Goal: Transaction & Acquisition: Obtain resource

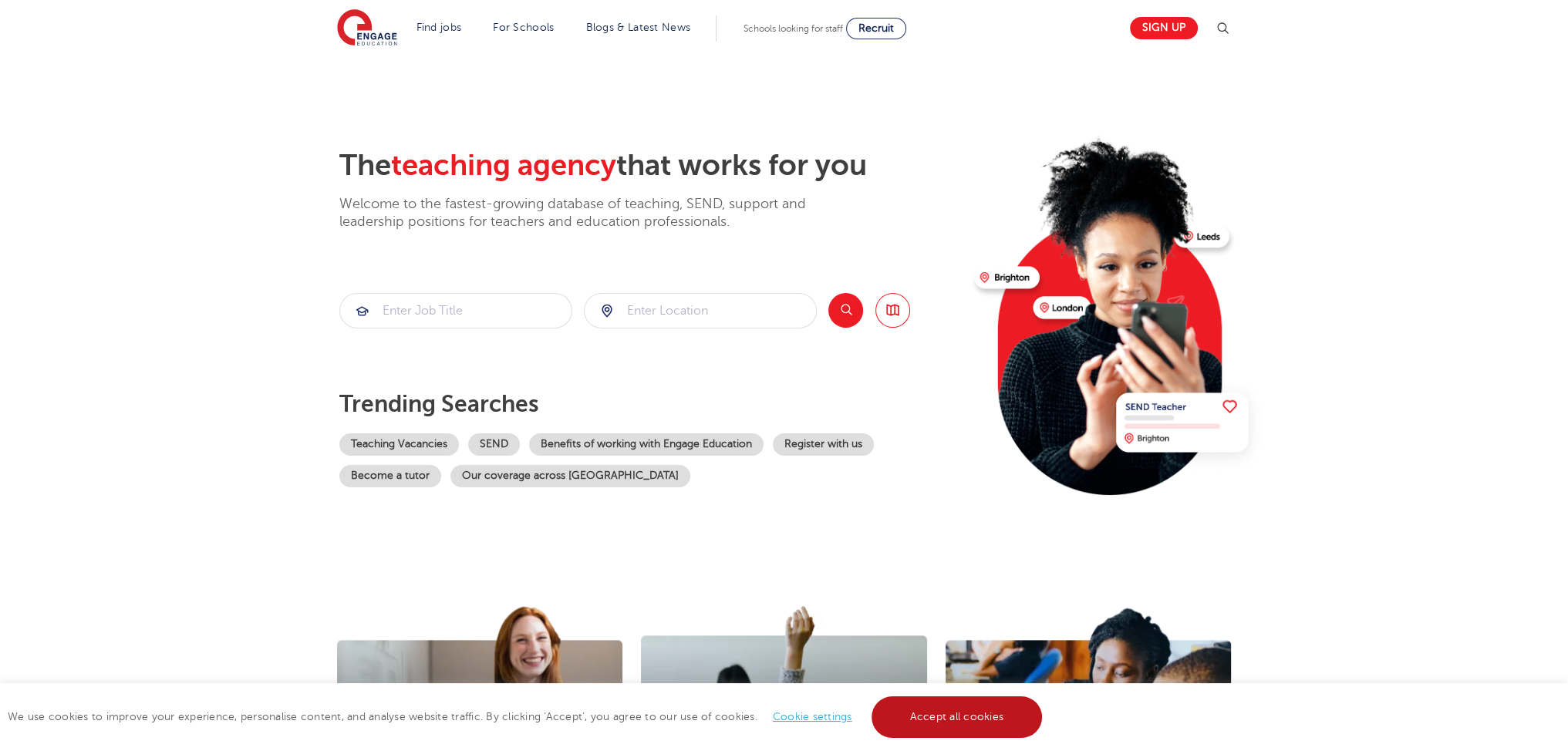
click at [964, 716] on link "Accept all cookies" at bounding box center [957, 717] width 171 height 42
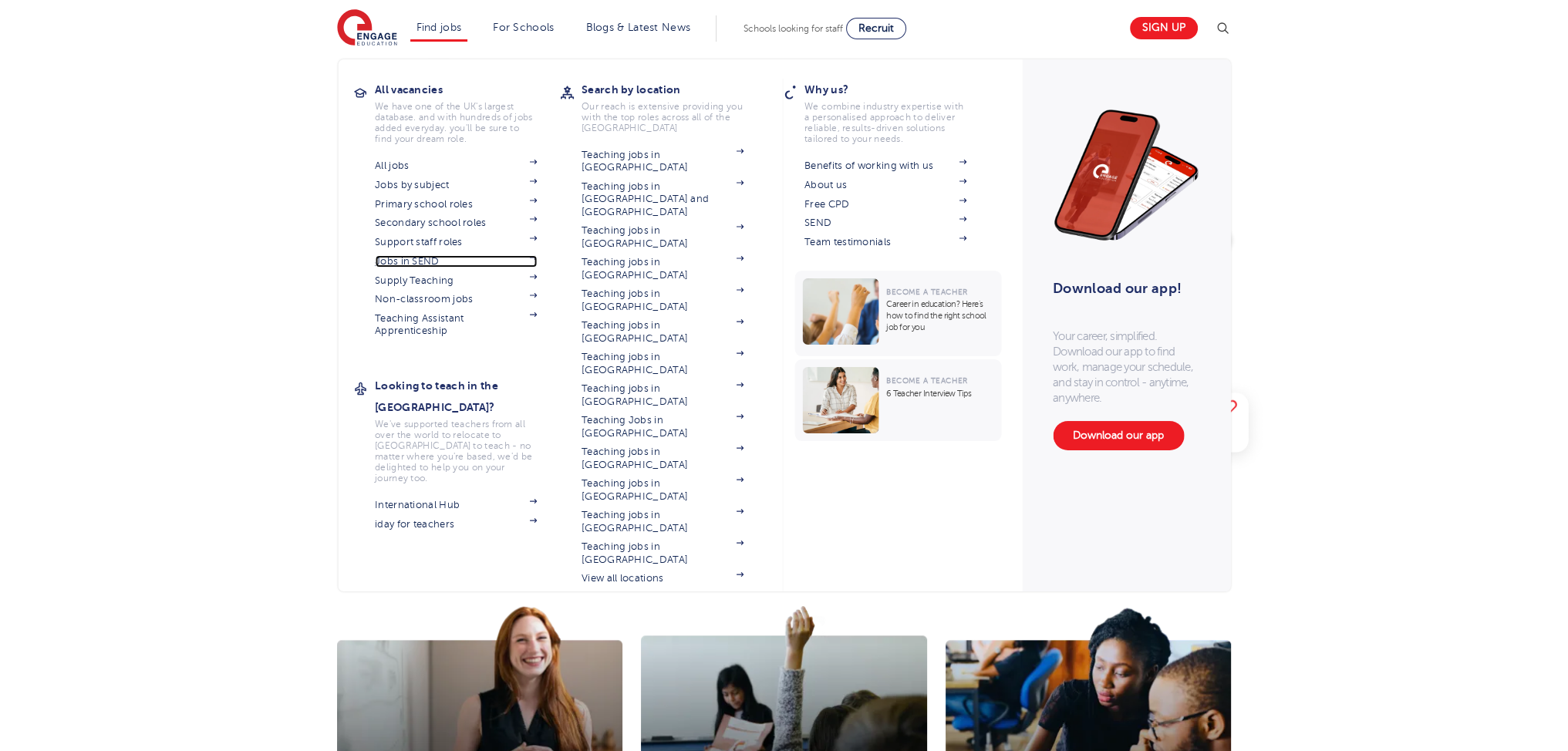
click at [439, 257] on link "Jobs in SEND" at bounding box center [455, 262] width 162 height 13
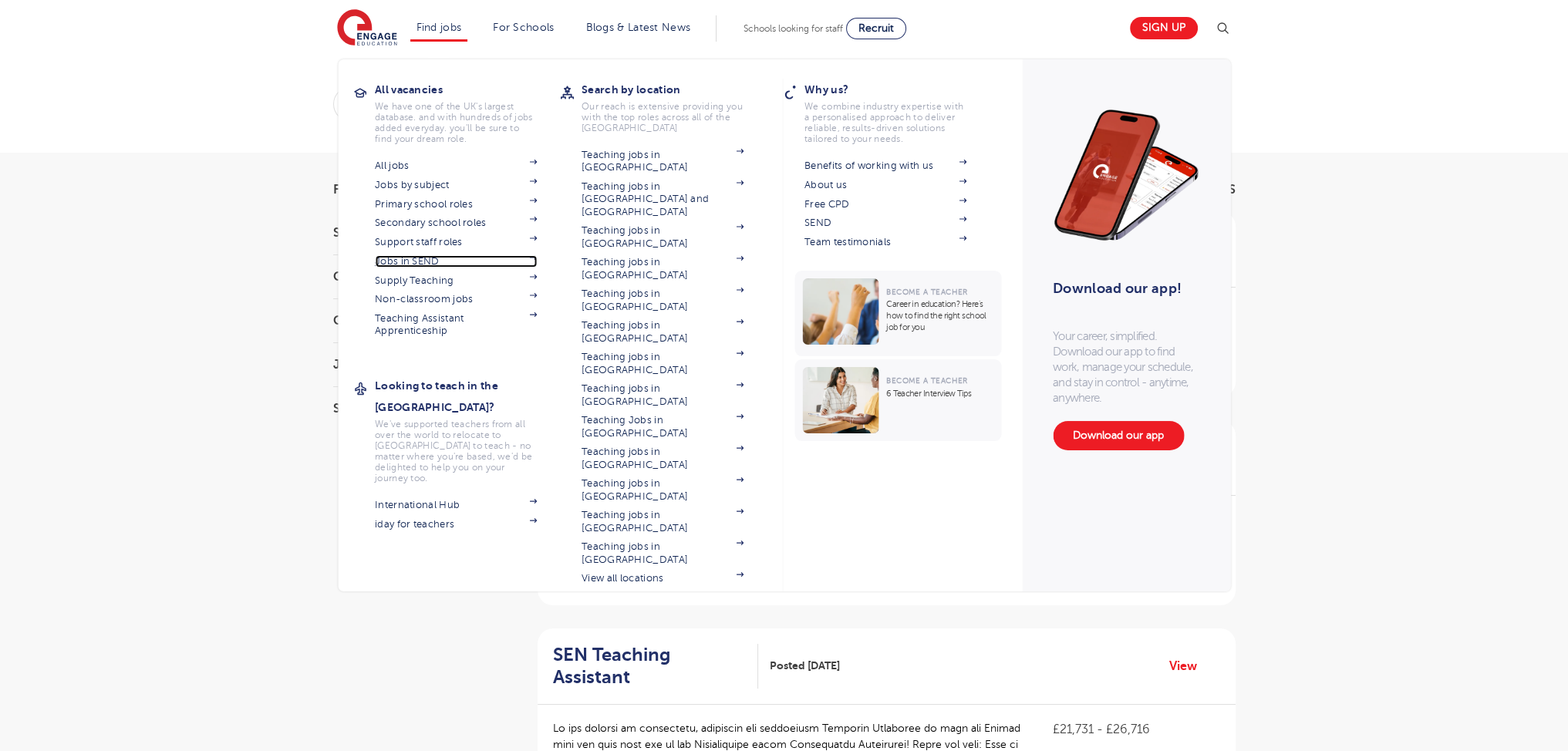
click at [417, 263] on link "Jobs in SEND" at bounding box center [455, 262] width 162 height 13
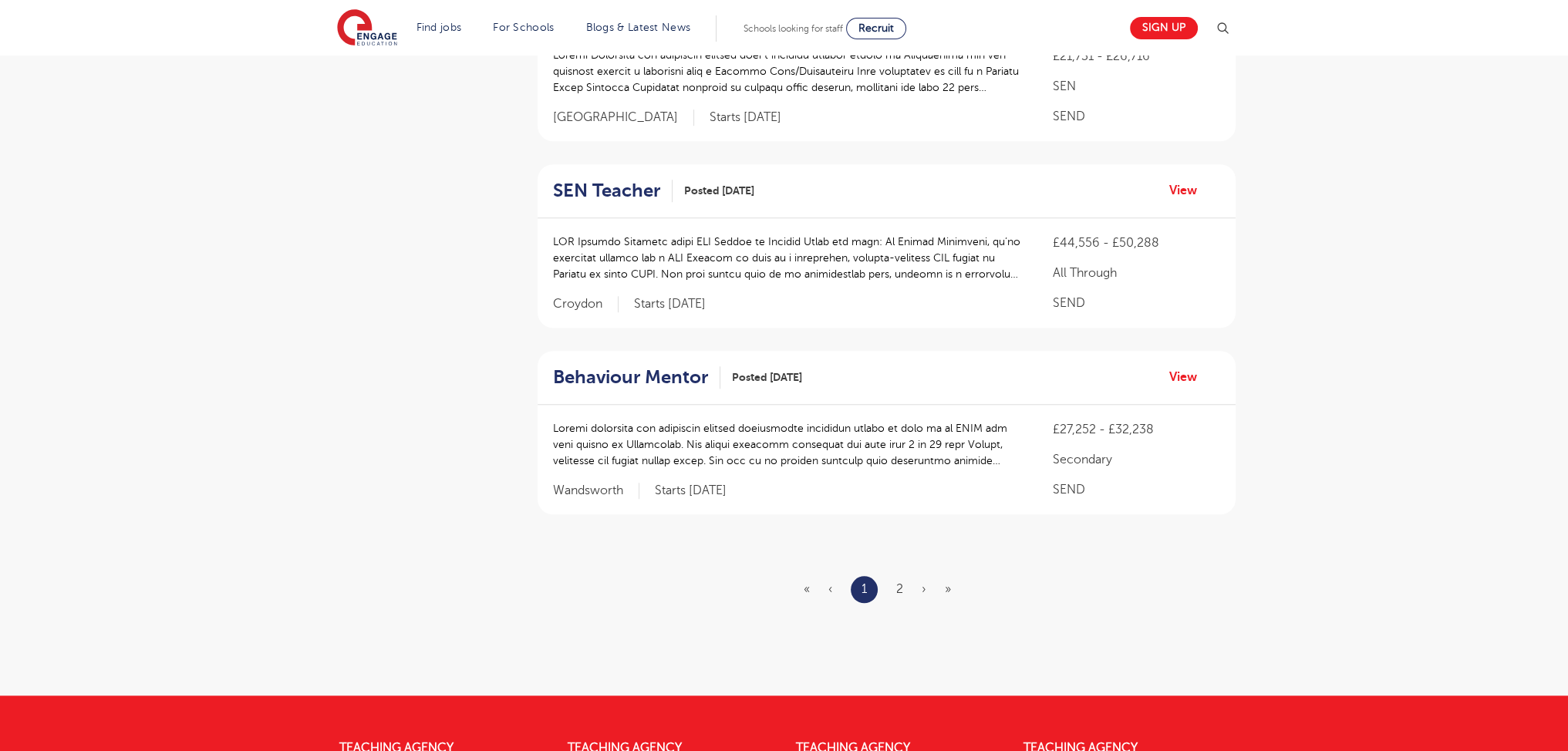
scroll to position [1951, 0]
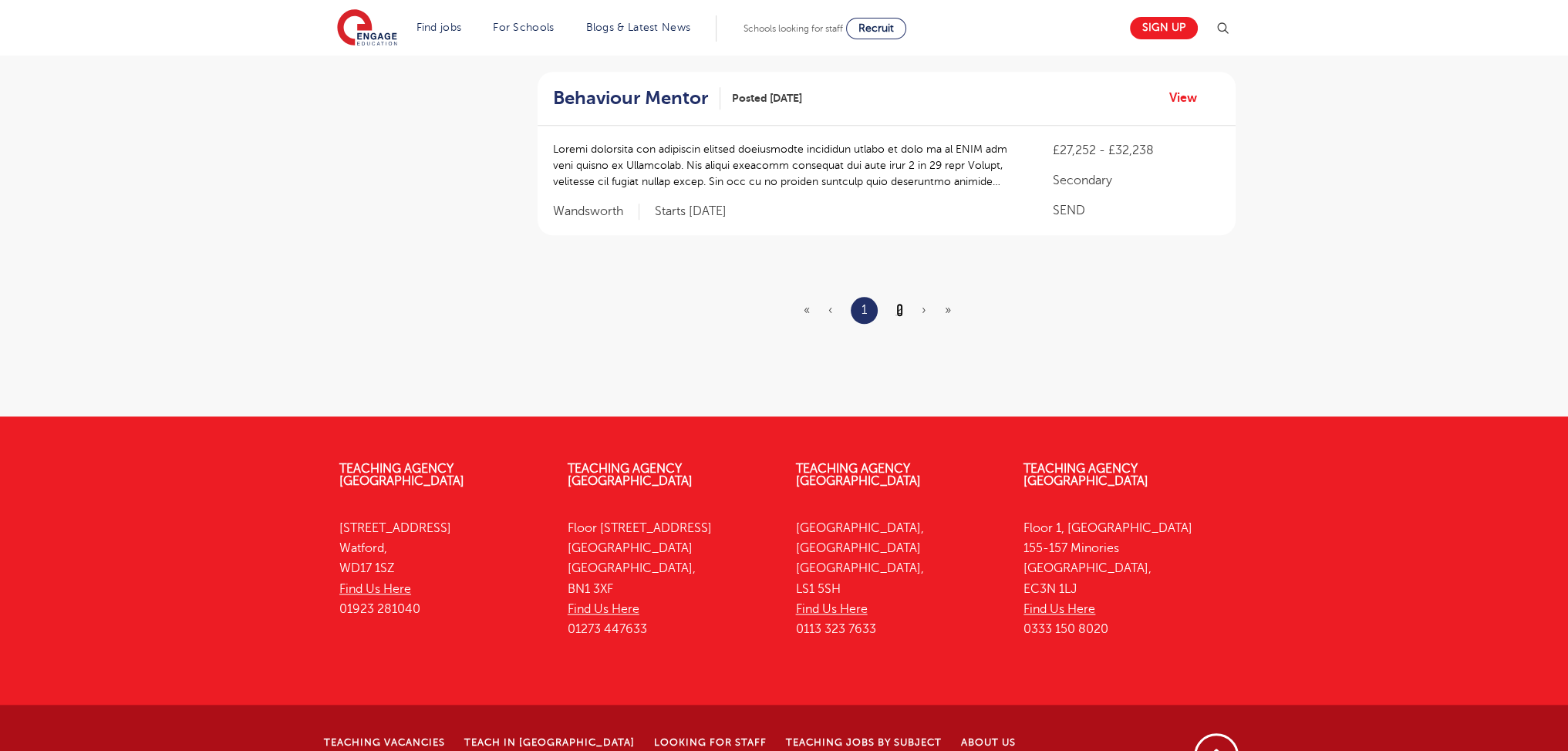
click at [901, 303] on link "2" at bounding box center [900, 310] width 7 height 14
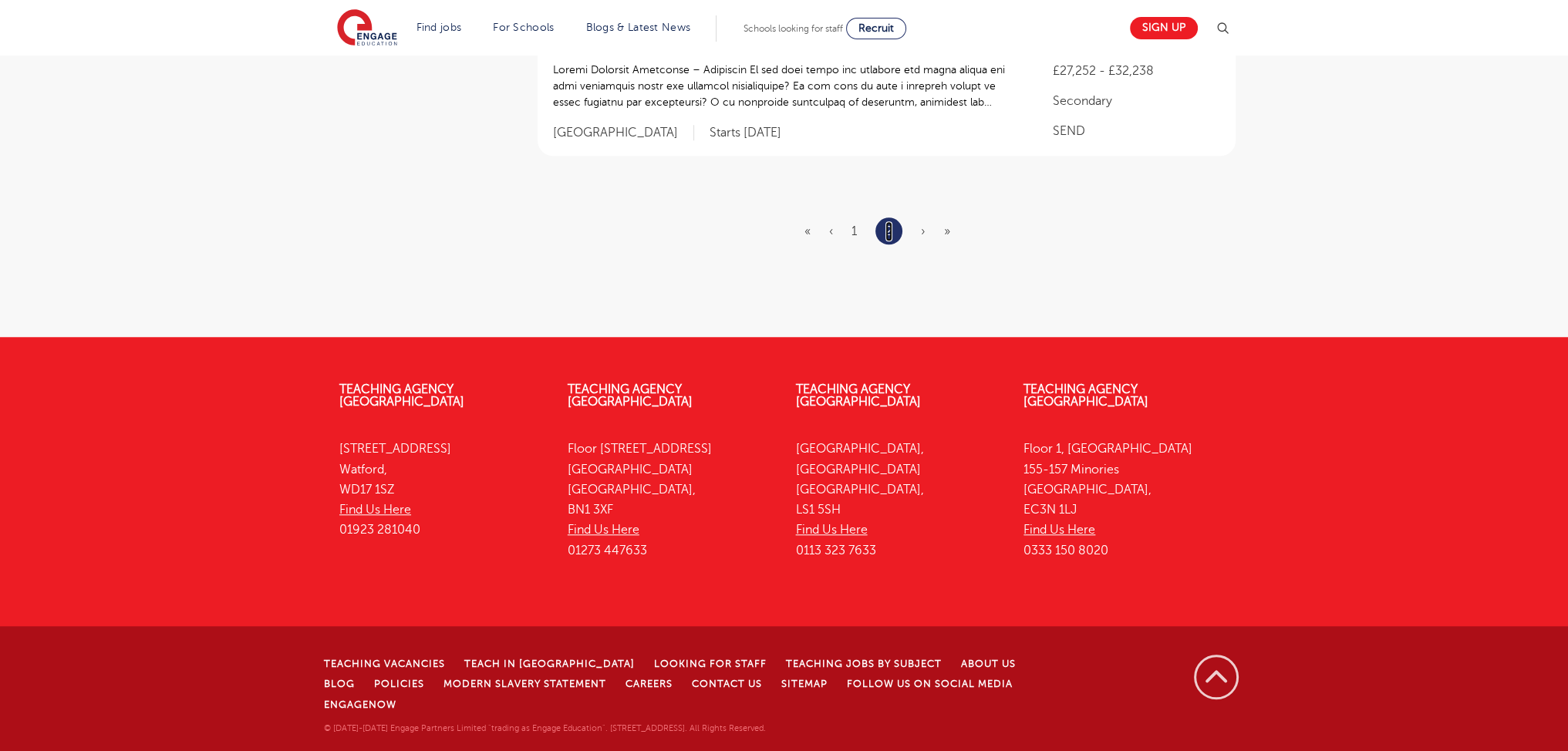
scroll to position [0, 0]
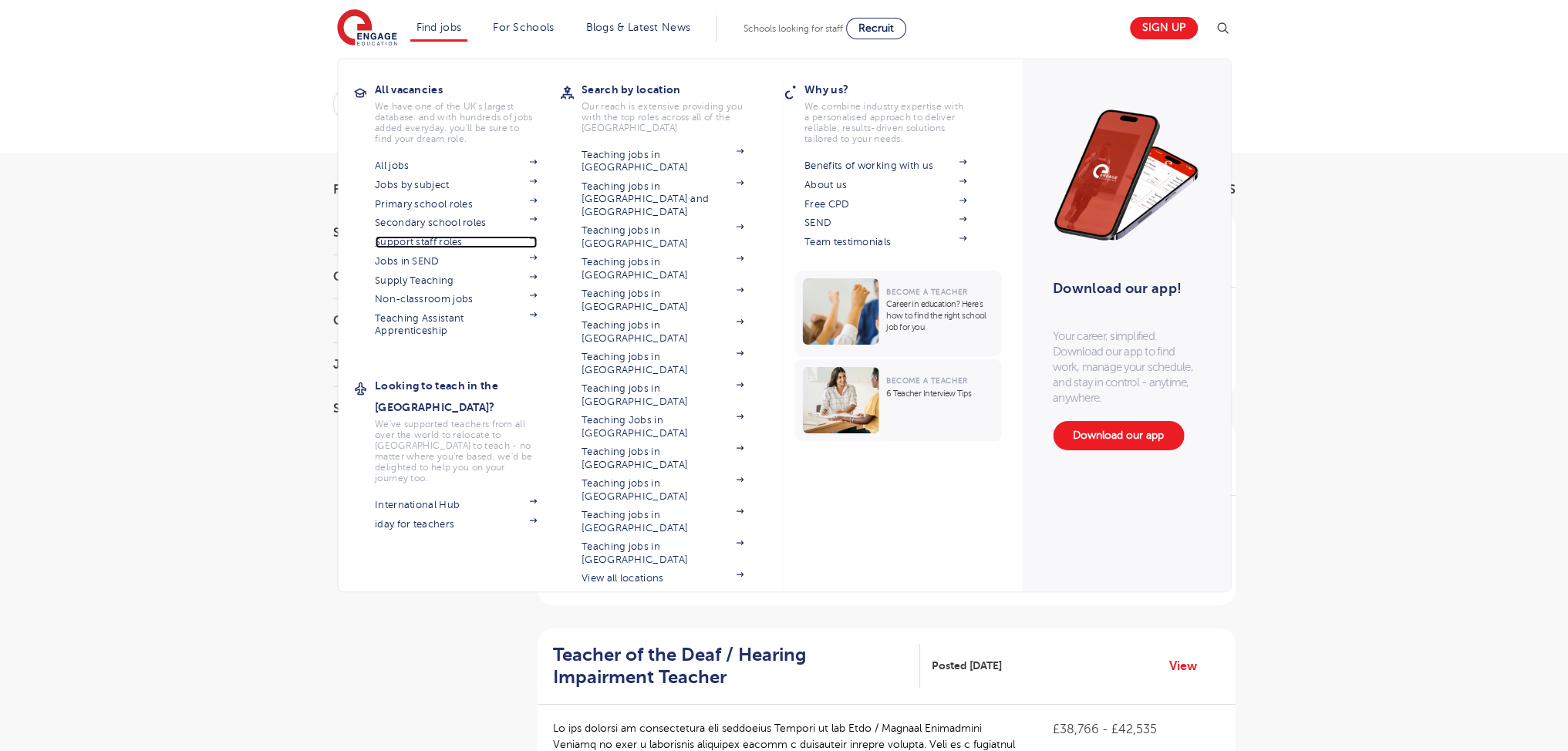
click at [435, 243] on link "Support staff roles" at bounding box center [455, 242] width 162 height 13
